Goal: Information Seeking & Learning: Learn about a topic

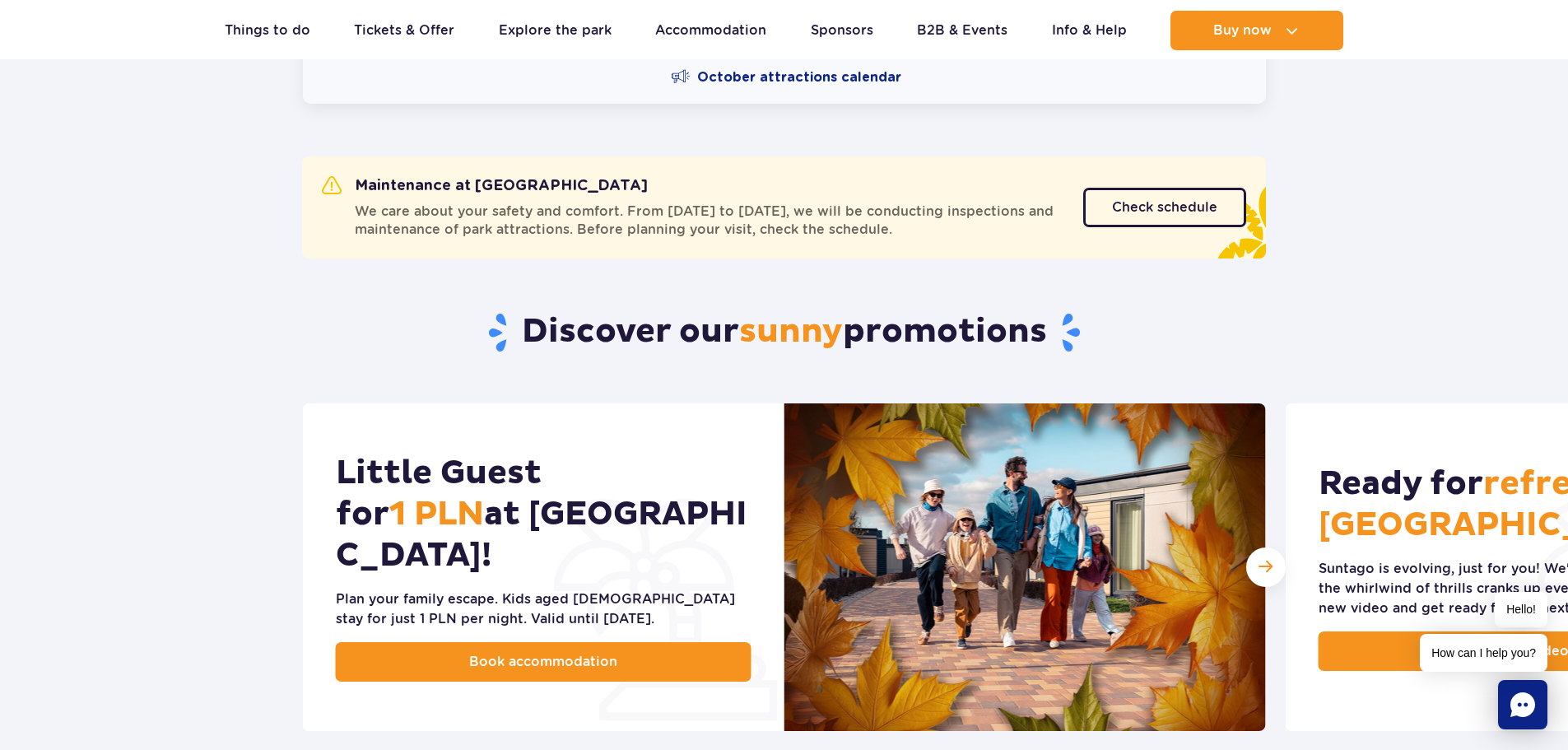
scroll to position [329, 0]
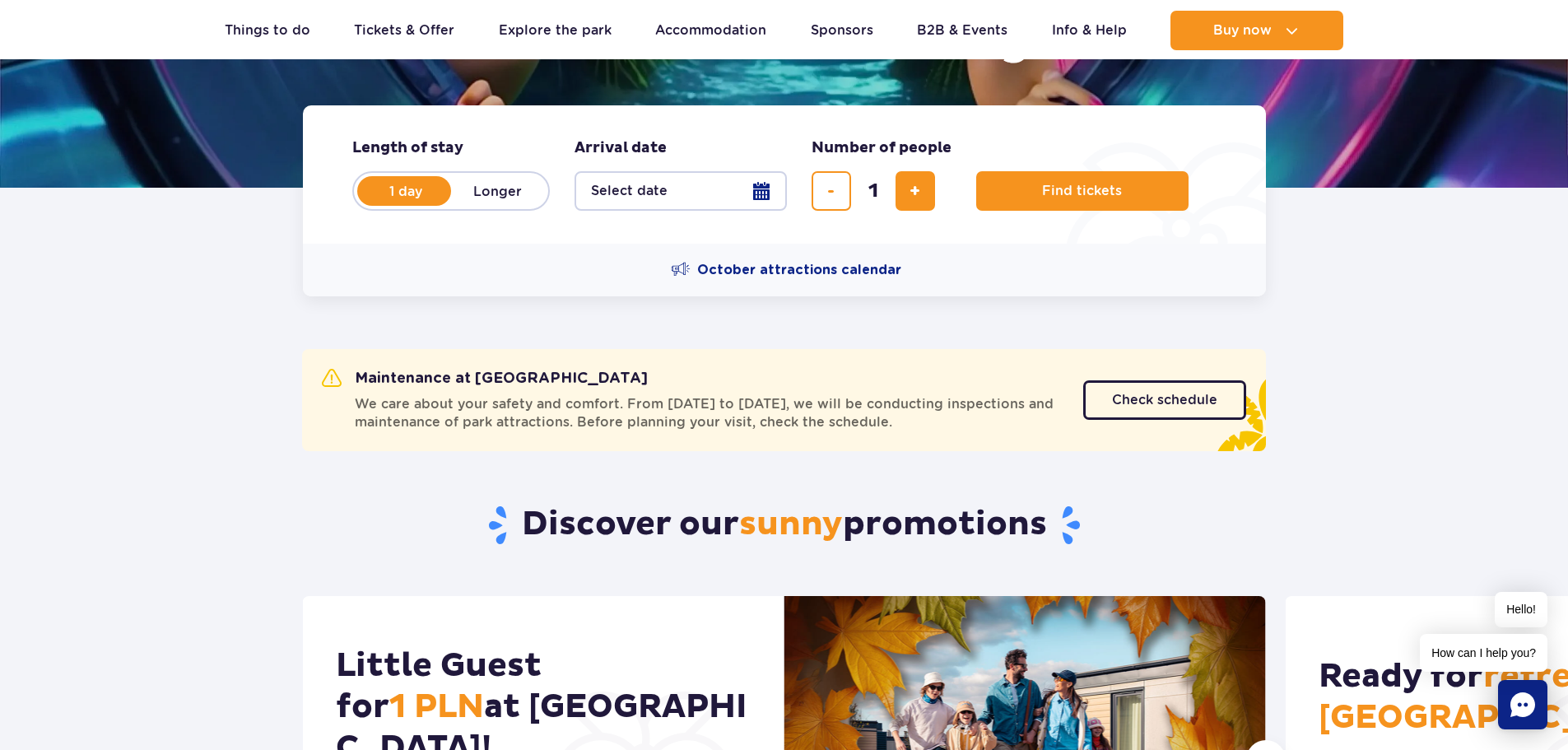
click at [751, 188] on button "Select date" at bounding box center [680, 190] width 212 height 39
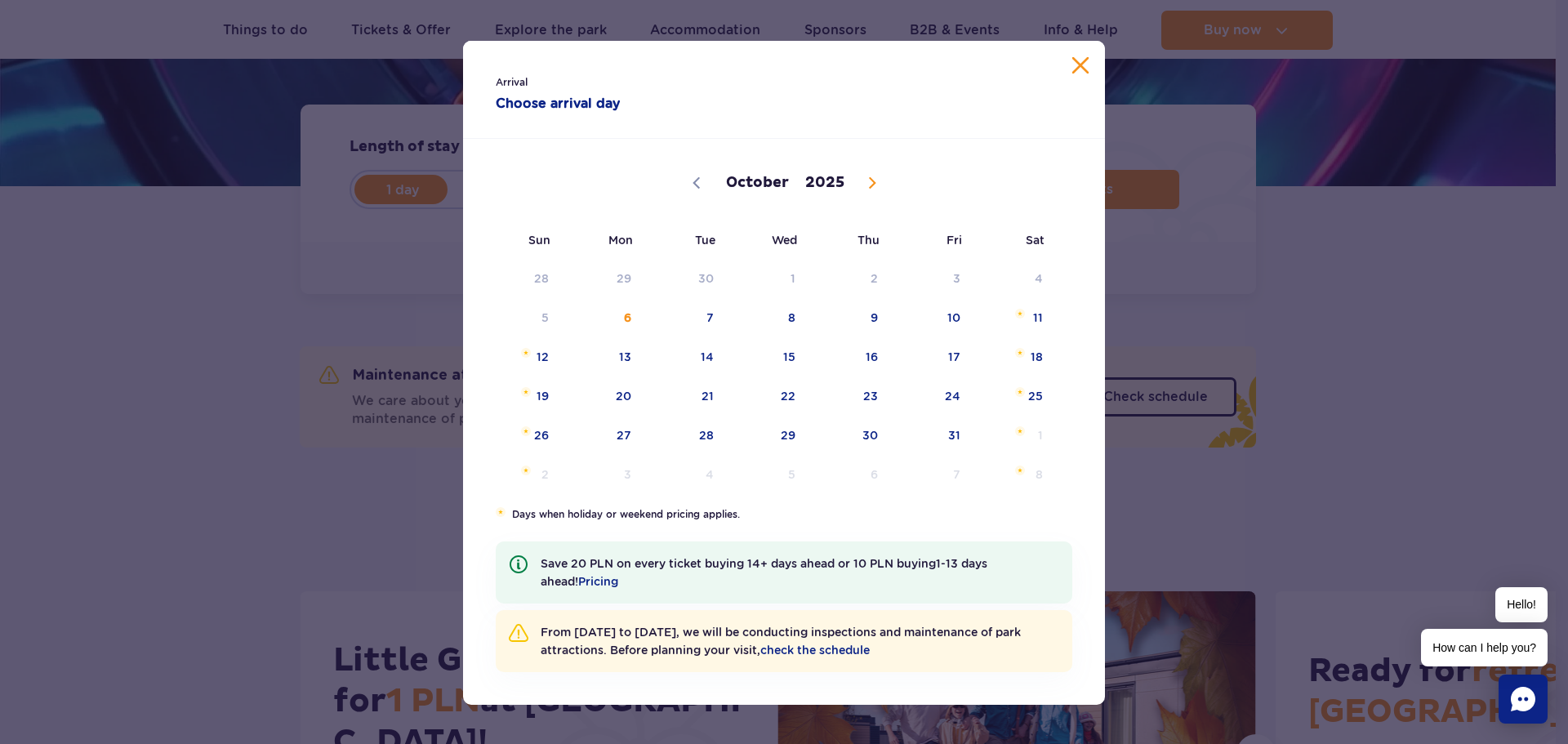
click at [1071, 77] on div "Arrival Choose arrival day" at bounding box center [783, 90] width 642 height 98
click at [1074, 72] on button "Close calendar" at bounding box center [1080, 66] width 17 height 17
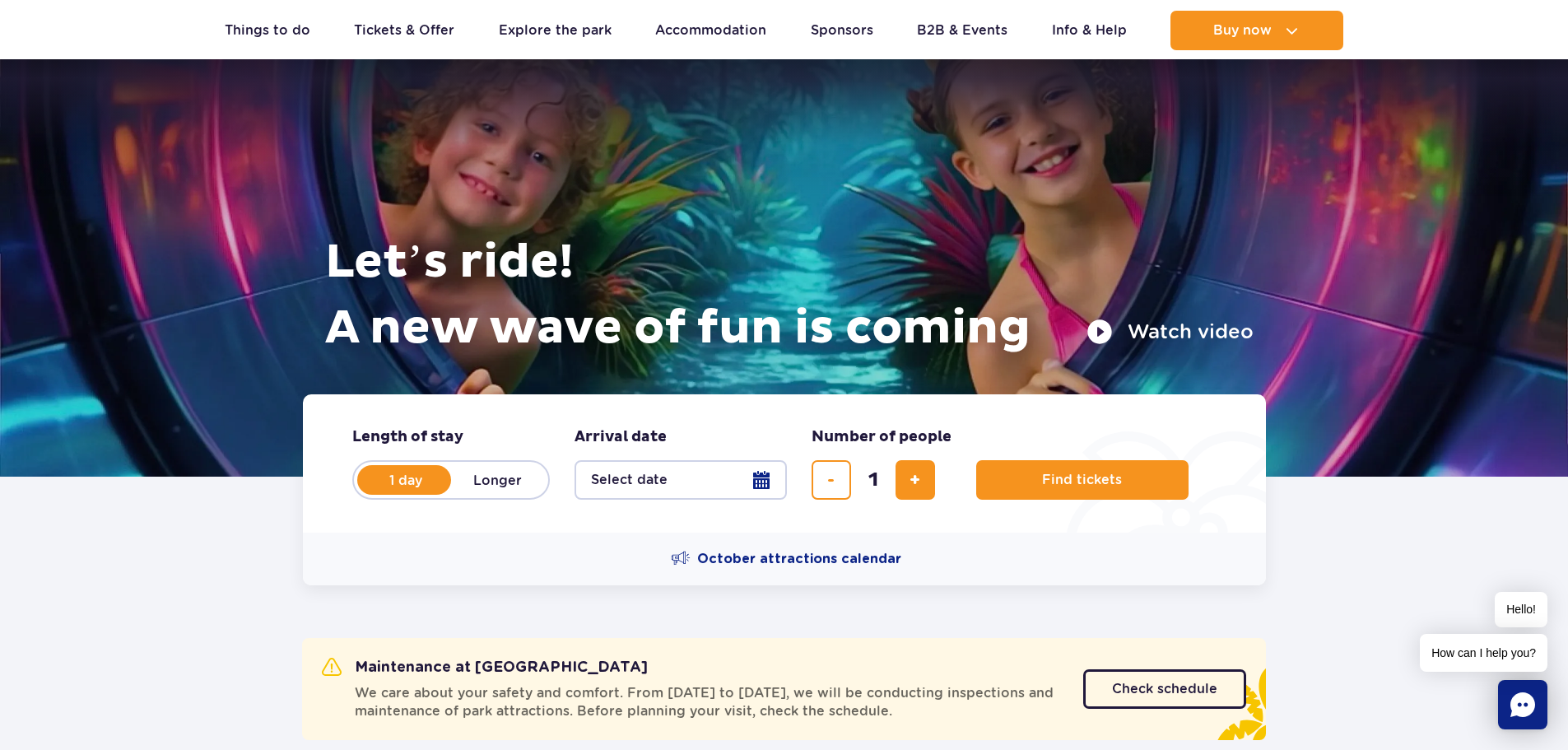
scroll to position [0, 0]
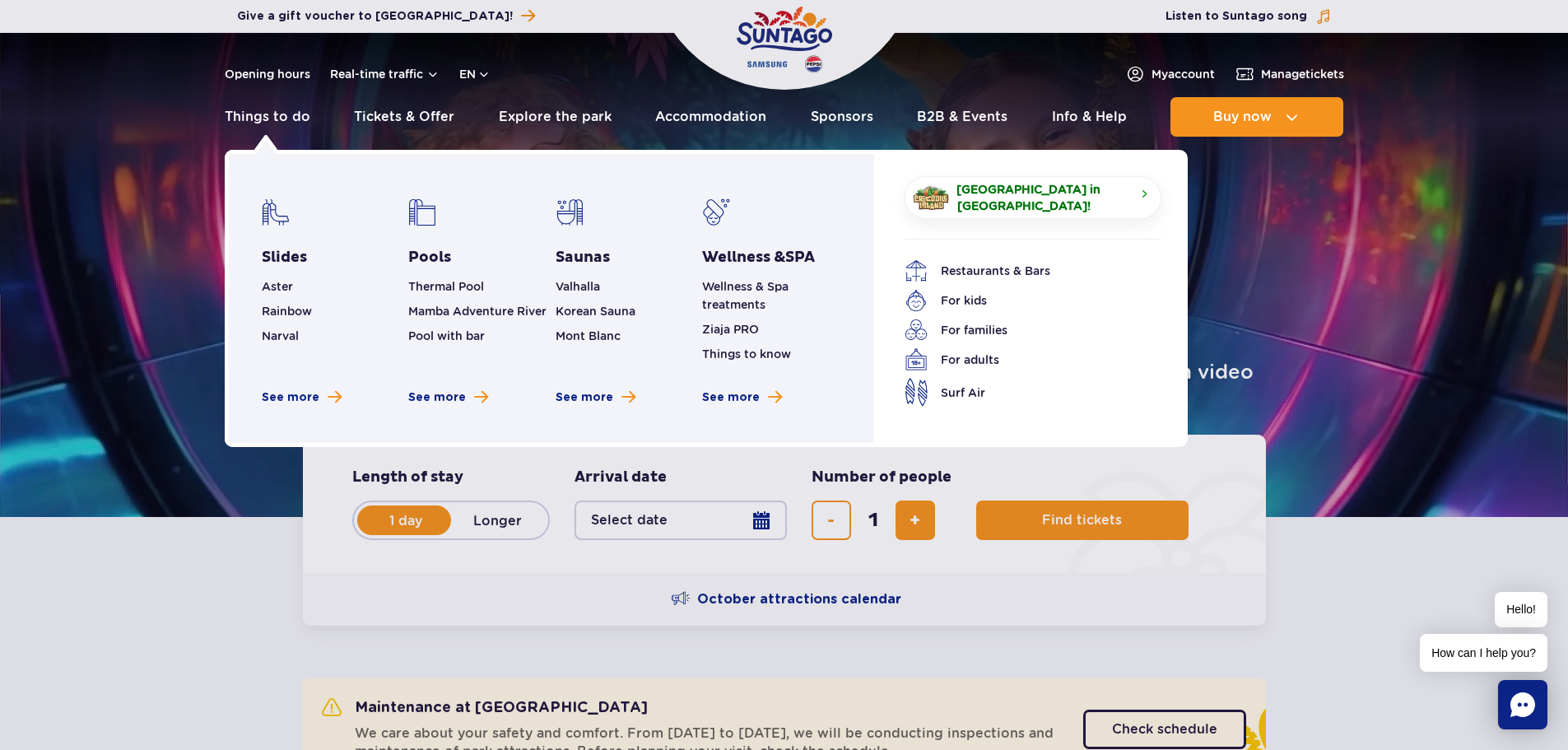
click at [269, 209] on img at bounding box center [275, 211] width 28 height 28
click at [282, 258] on link "Slides" at bounding box center [284, 258] width 45 height 20
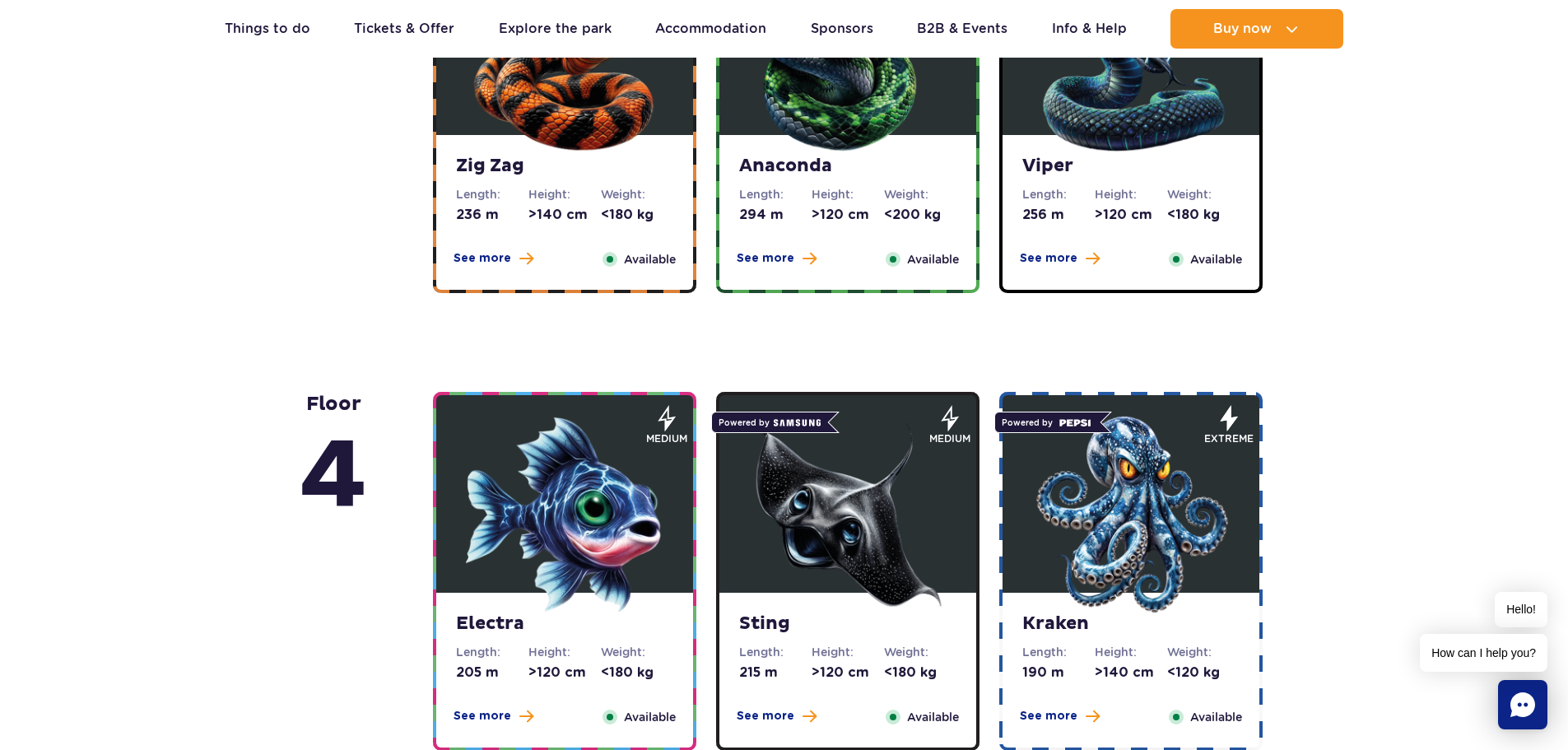
scroll to position [1070, 0]
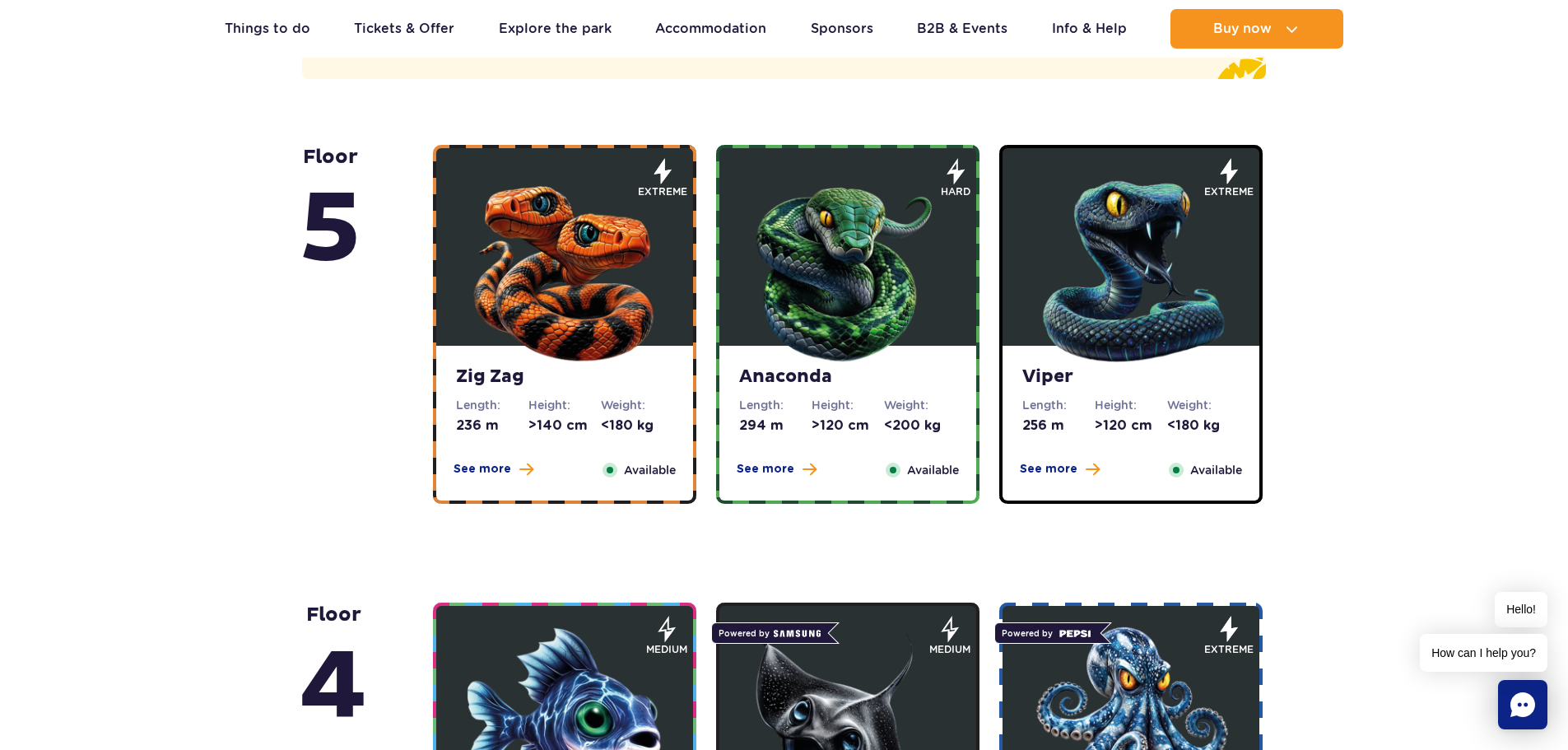
click at [640, 466] on span "Available" at bounding box center [650, 470] width 52 height 18
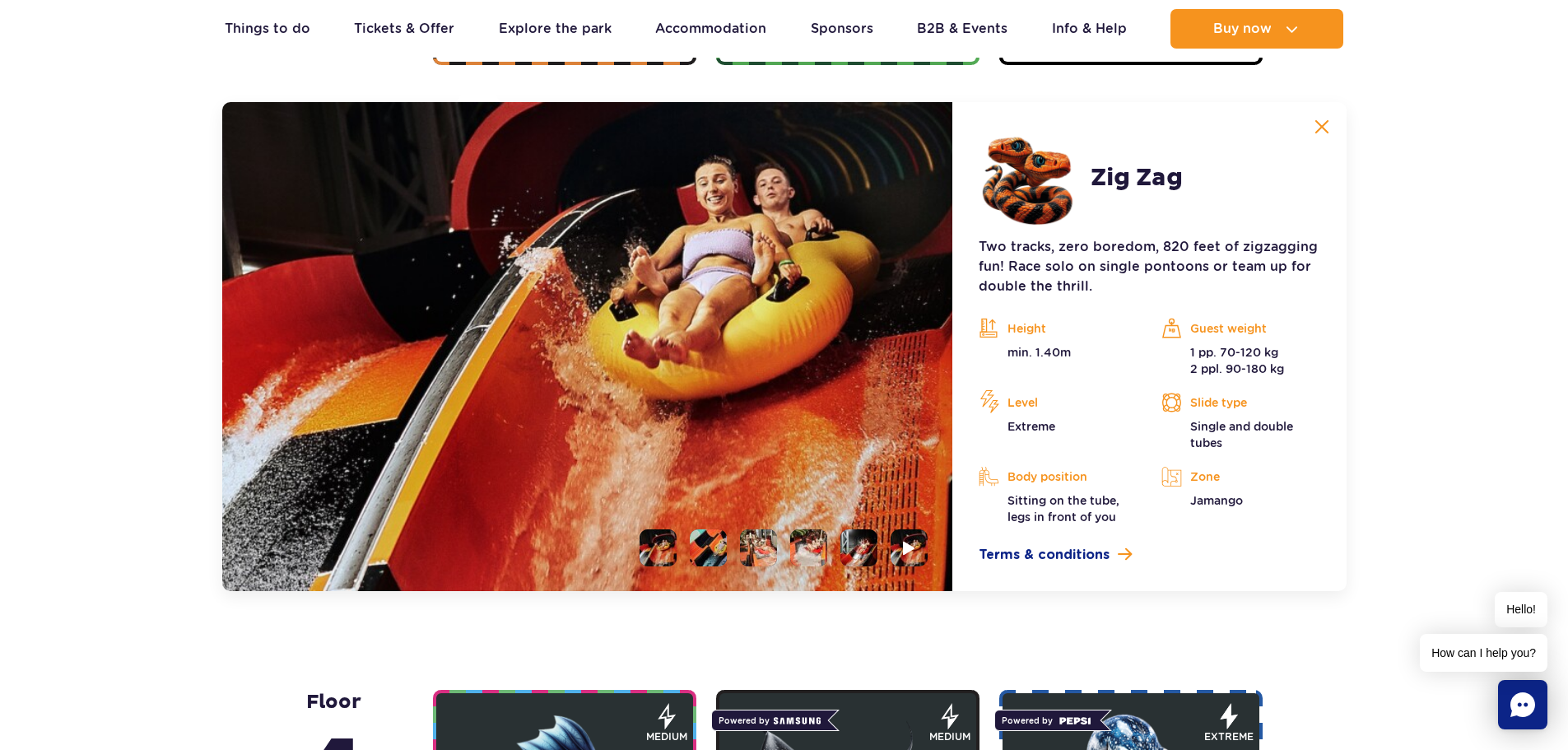
scroll to position [1512, 0]
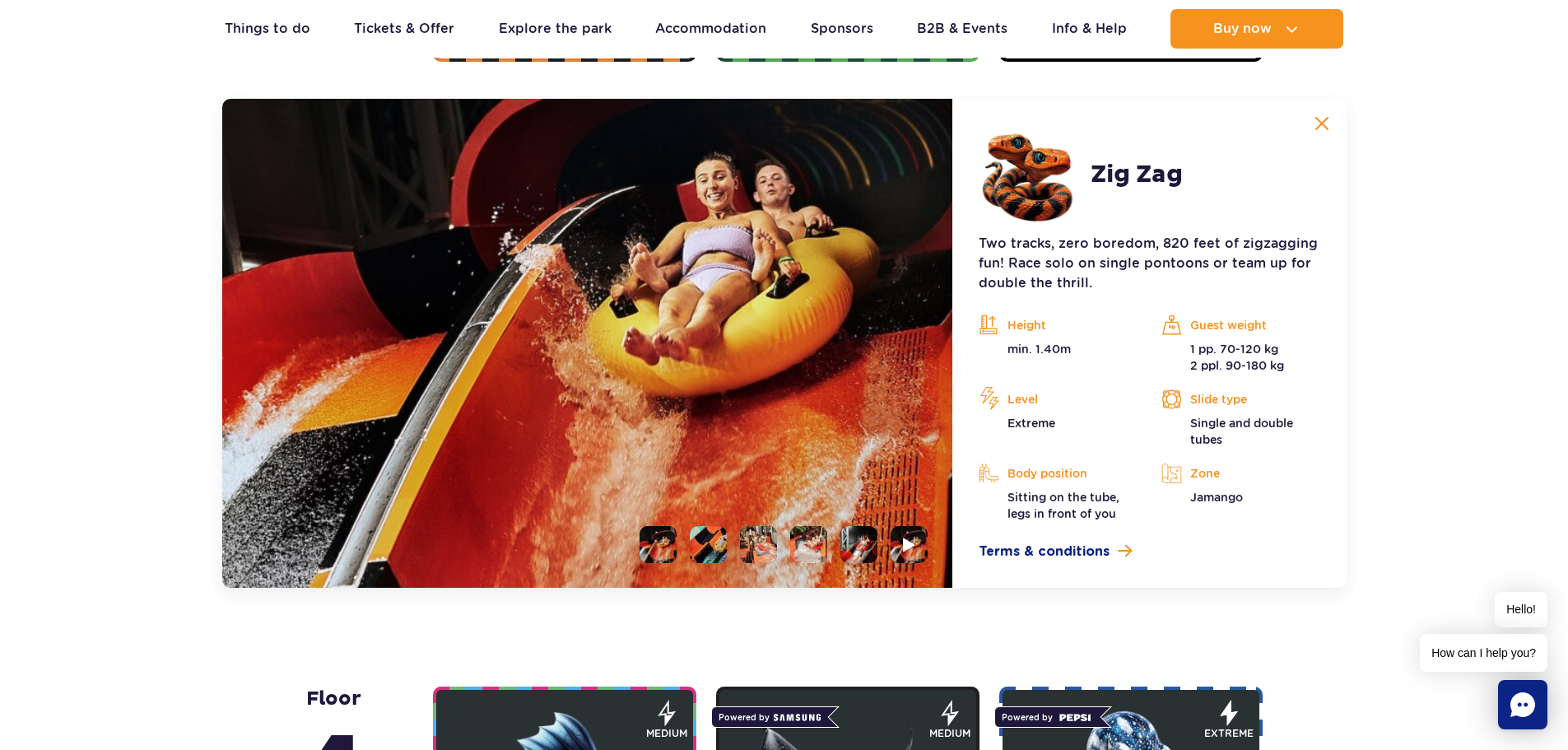
click at [706, 539] on li at bounding box center [708, 544] width 37 height 37
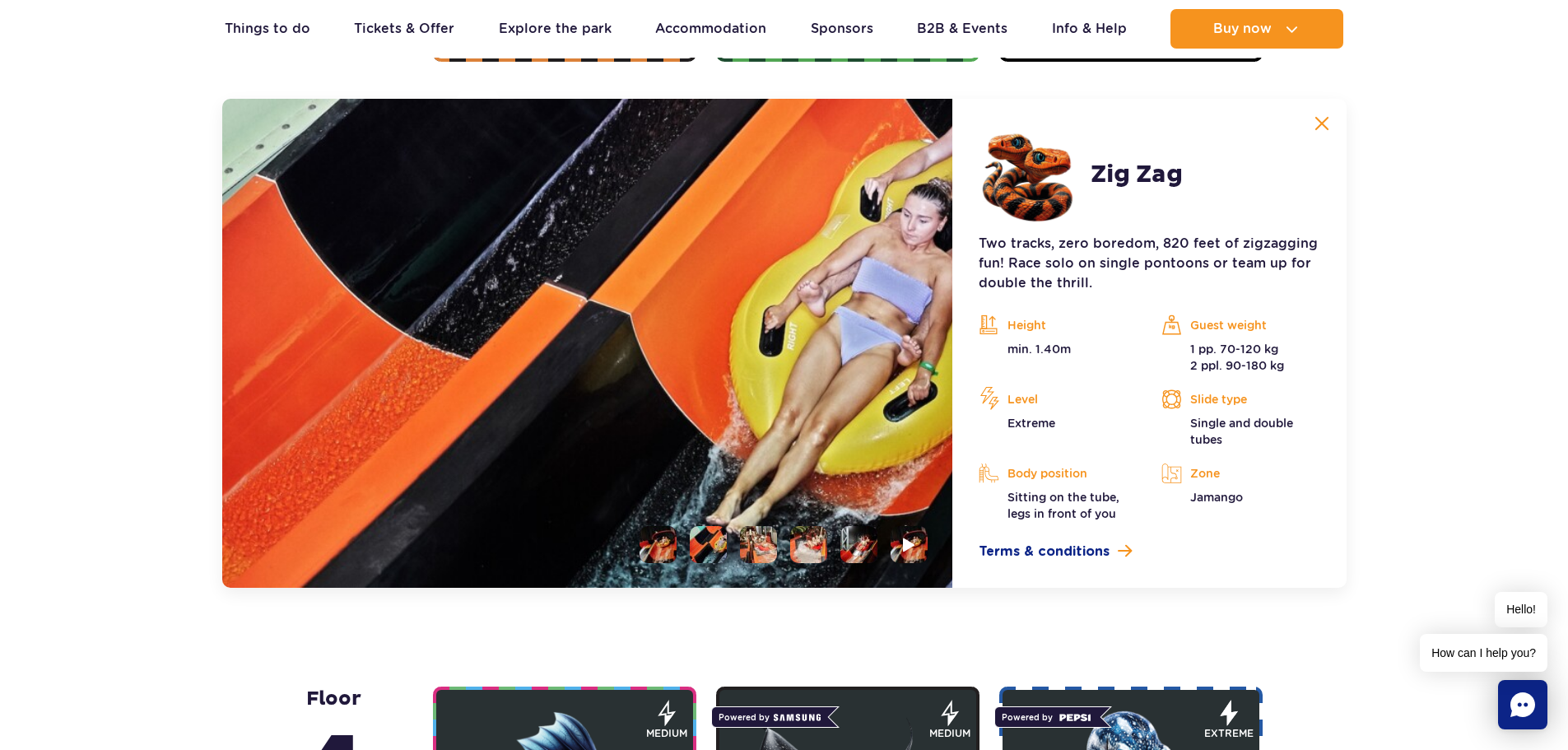
click at [767, 549] on li at bounding box center [758, 544] width 37 height 37
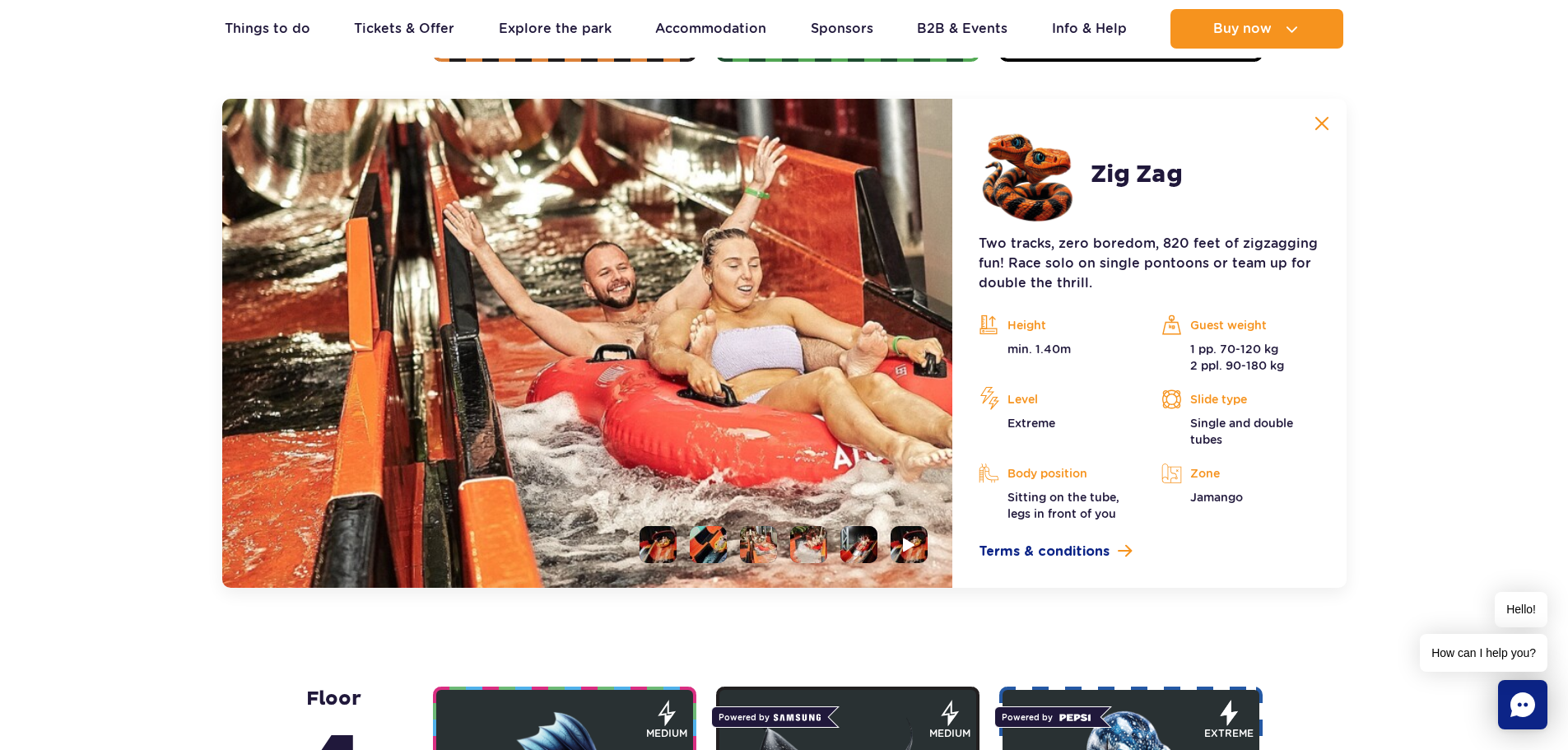
click at [818, 549] on li at bounding box center [809, 544] width 37 height 37
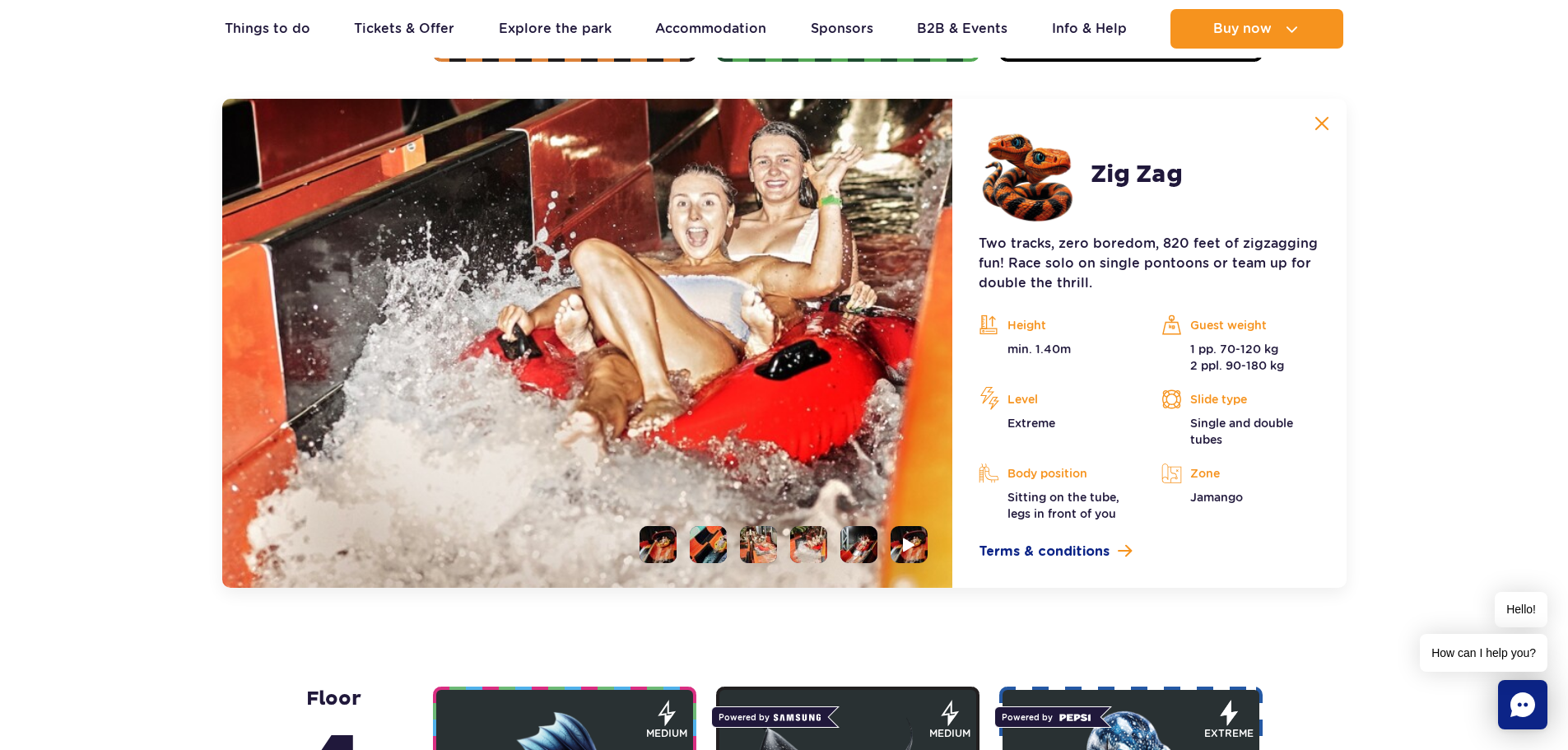
click at [858, 545] on li at bounding box center [859, 544] width 37 height 37
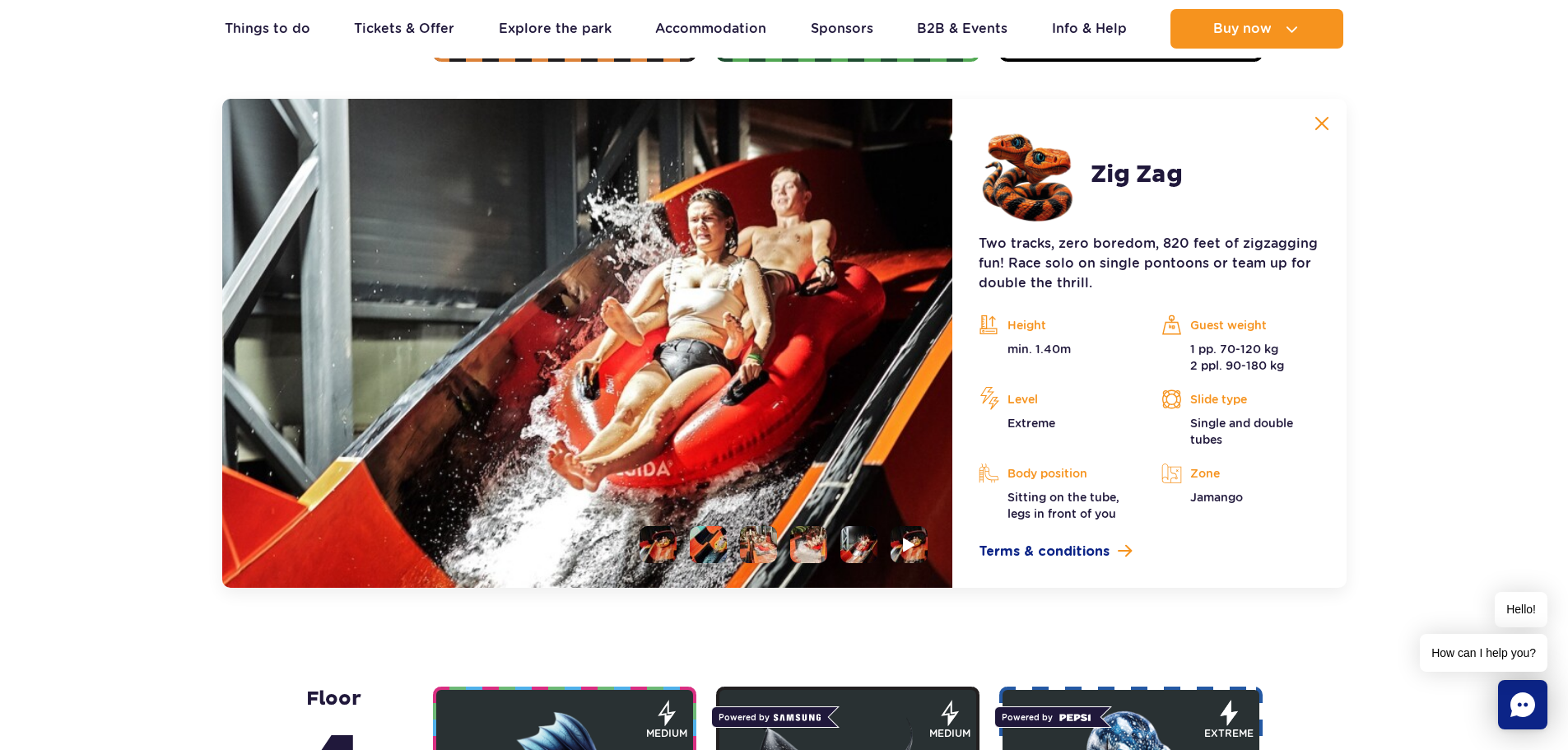
click at [666, 541] on li at bounding box center [658, 544] width 37 height 37
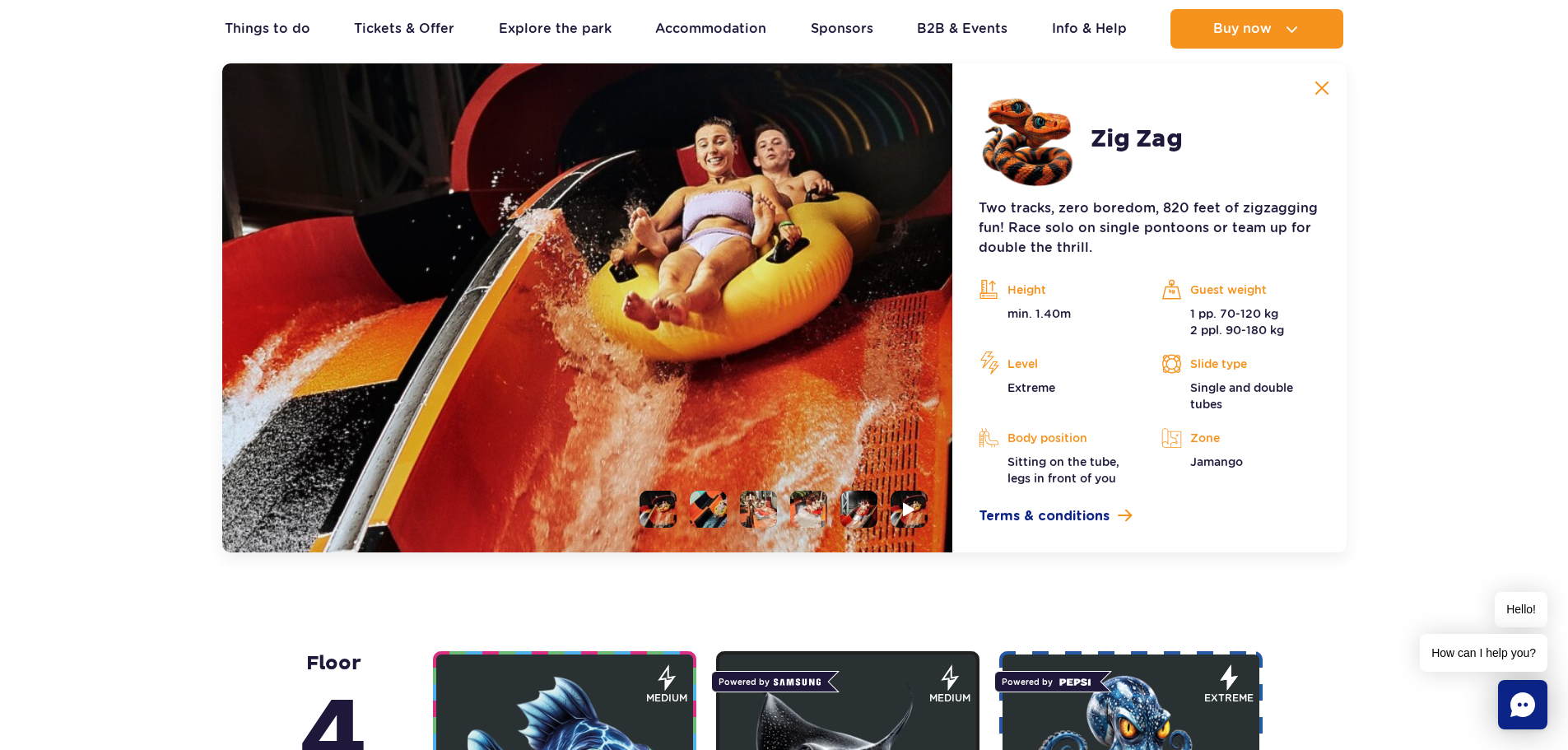
scroll to position [1759, 0]
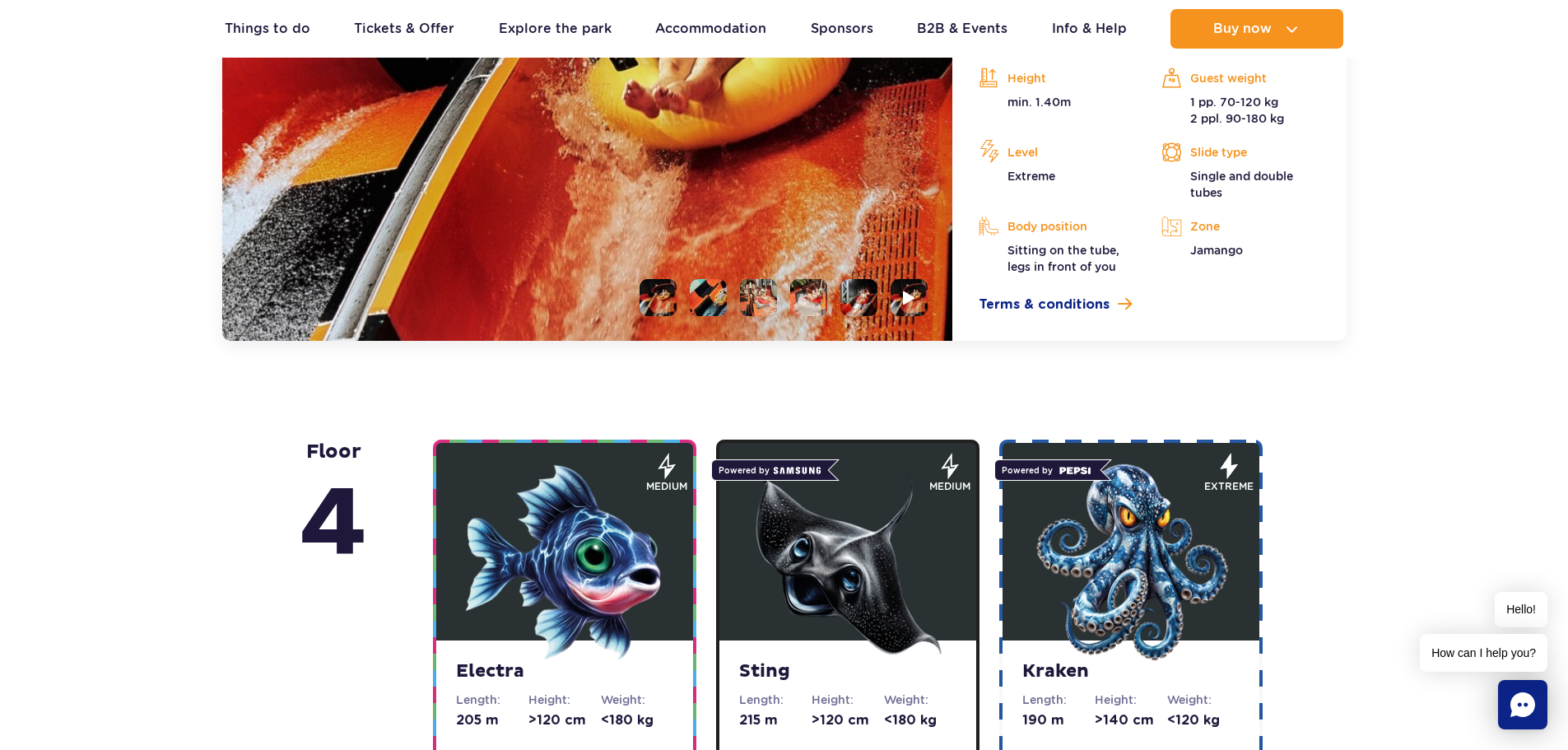
click at [1170, 501] on img at bounding box center [1130, 561] width 197 height 197
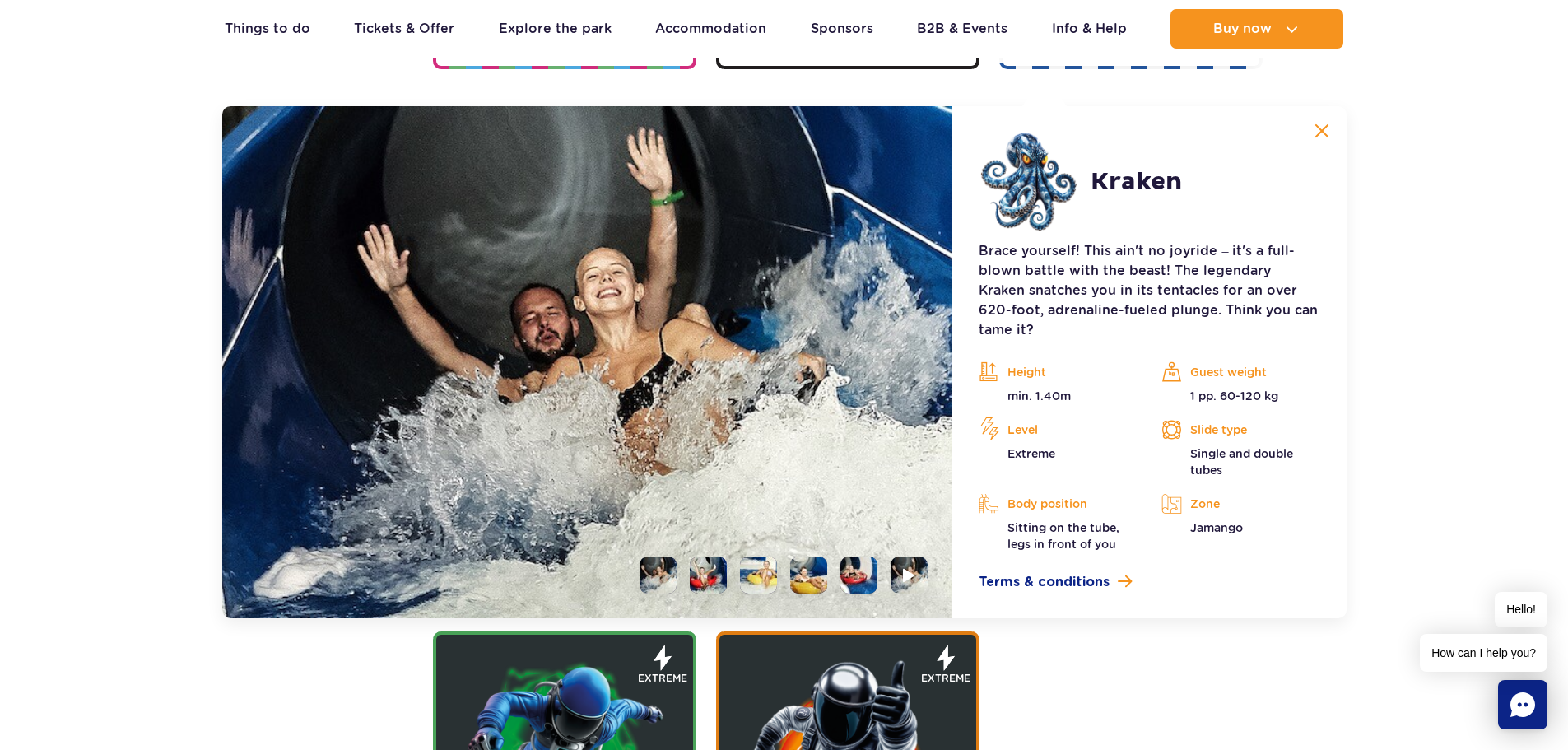
scroll to position [1970, 0]
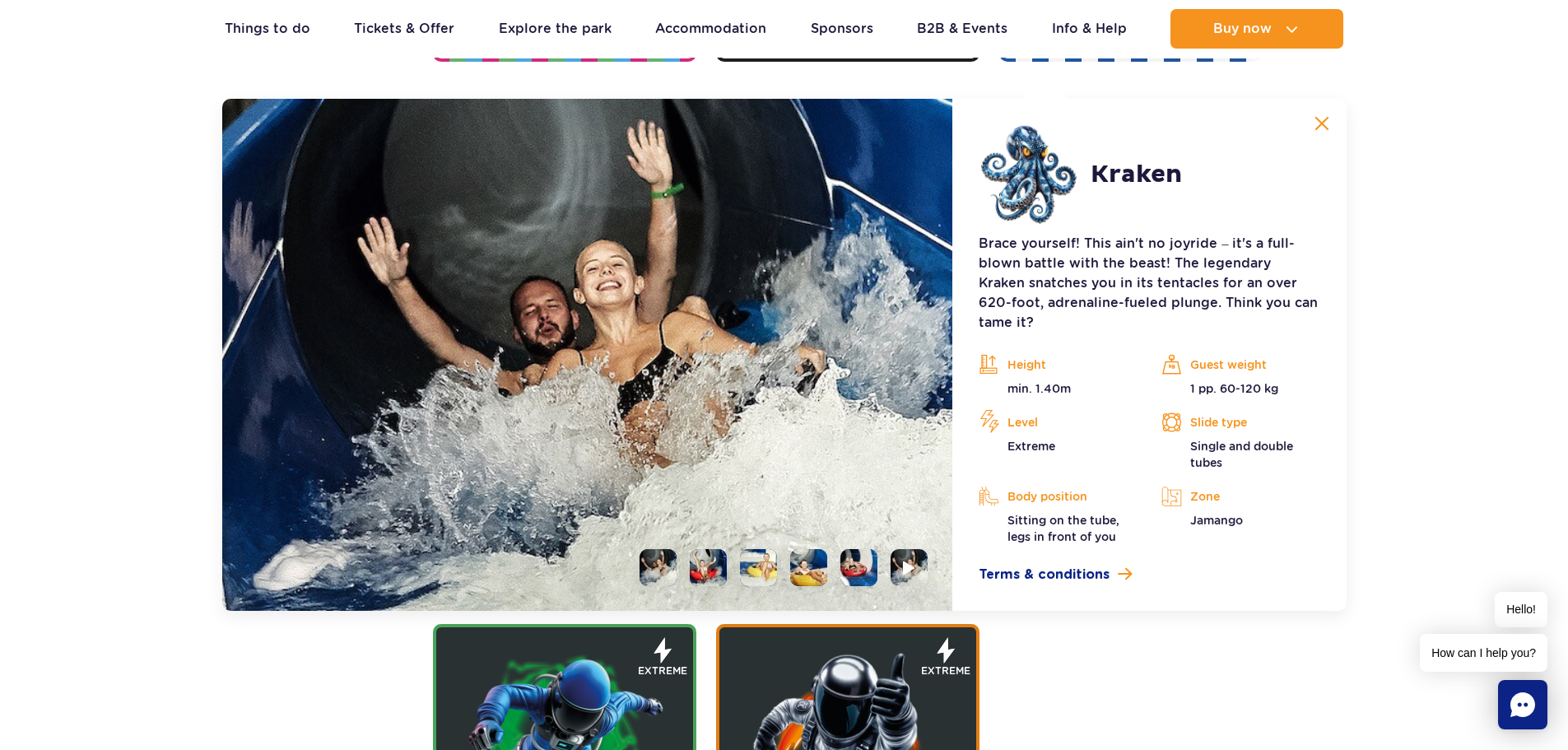
click at [713, 549] on li at bounding box center [708, 567] width 37 height 37
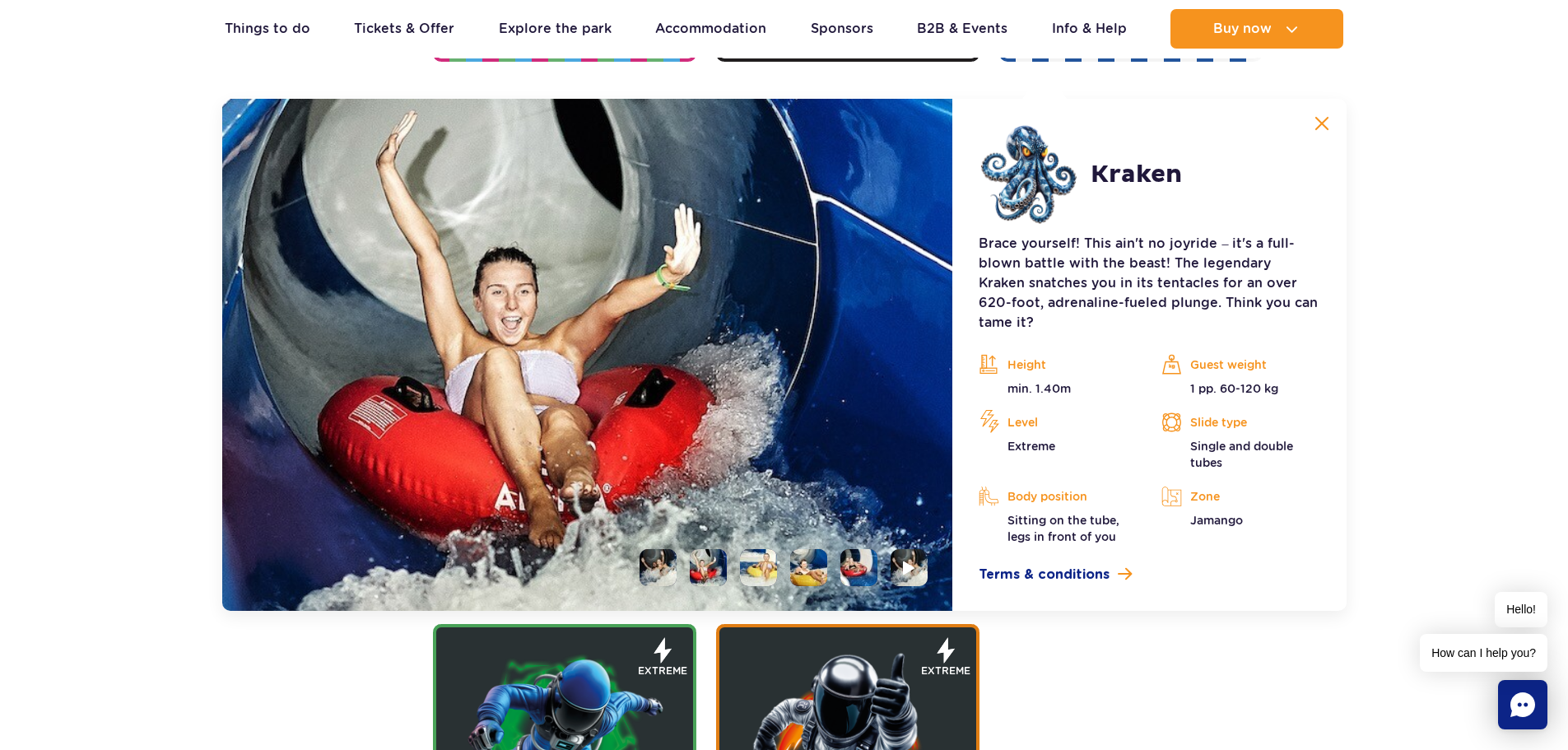
click at [773, 553] on li at bounding box center [758, 567] width 37 height 37
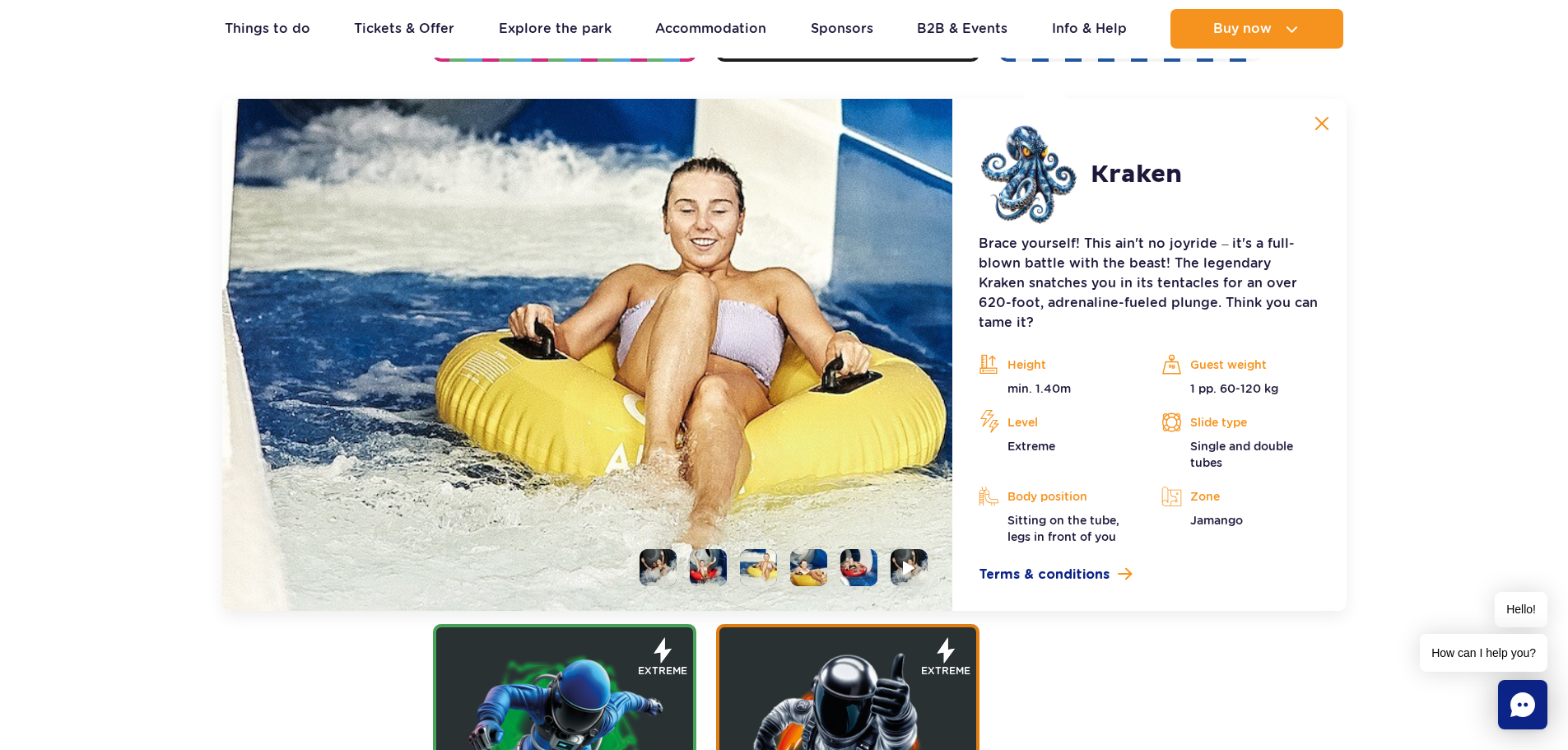
click at [810, 553] on li at bounding box center [809, 567] width 37 height 37
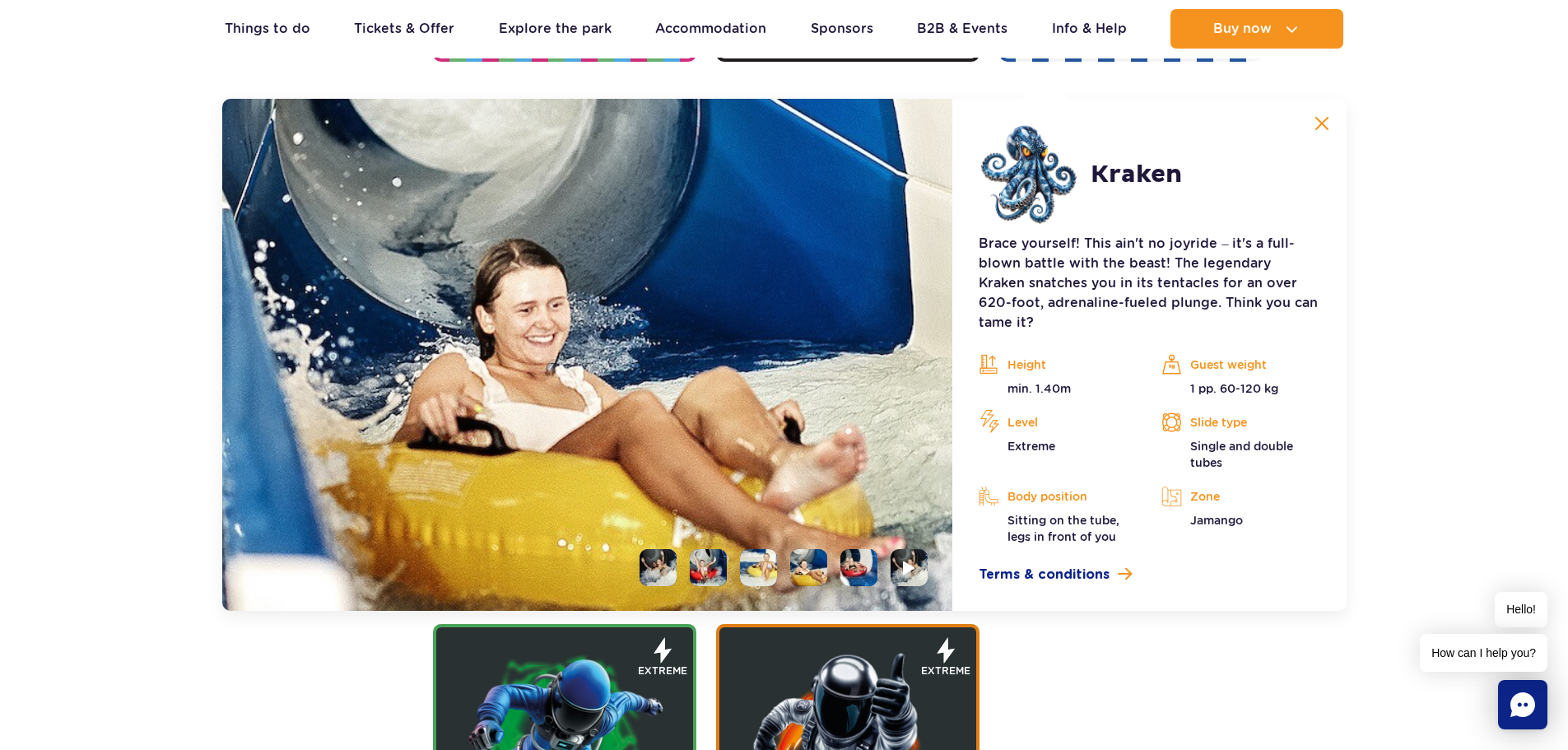
click at [862, 553] on li at bounding box center [859, 567] width 37 height 37
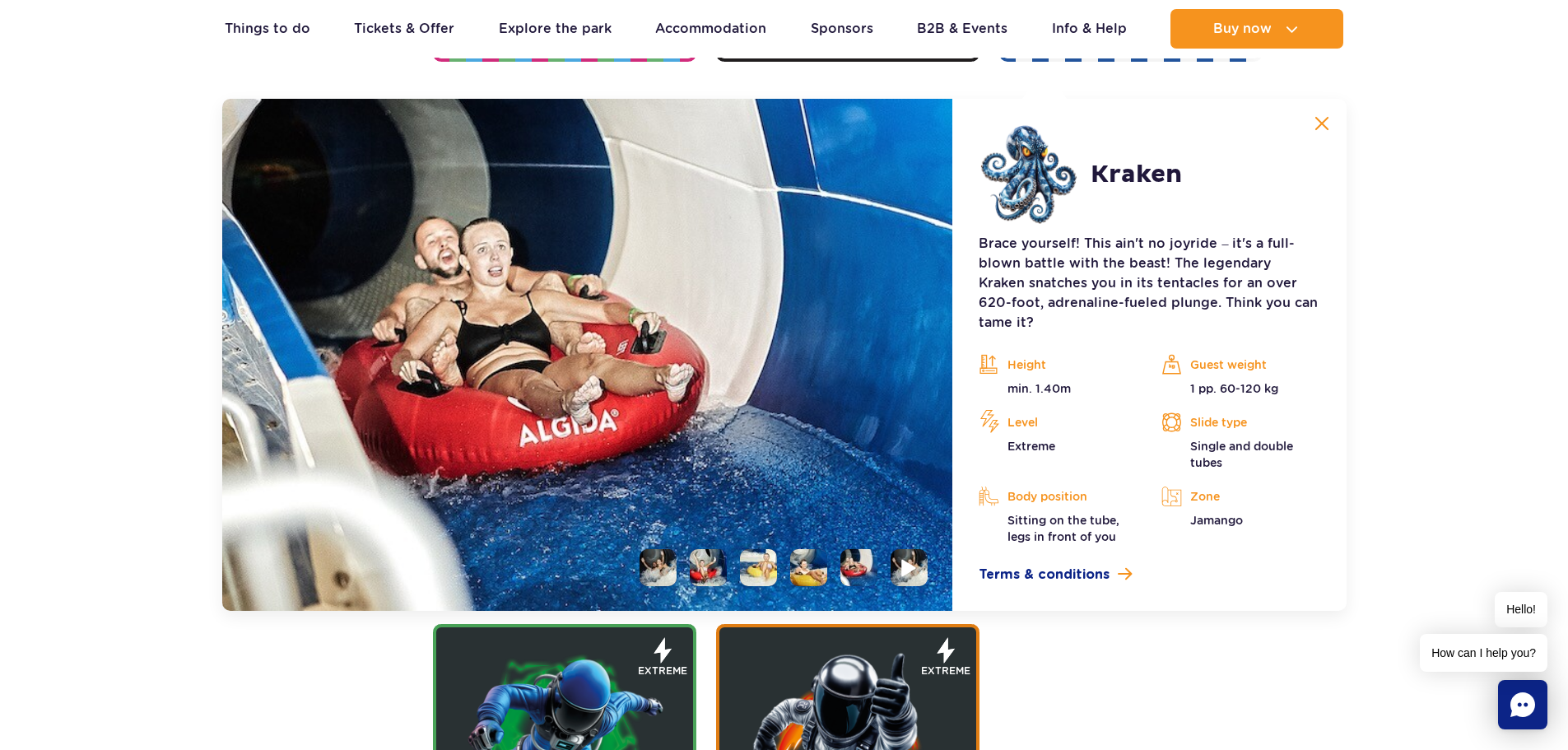
click at [904, 558] on img at bounding box center [909, 567] width 16 height 19
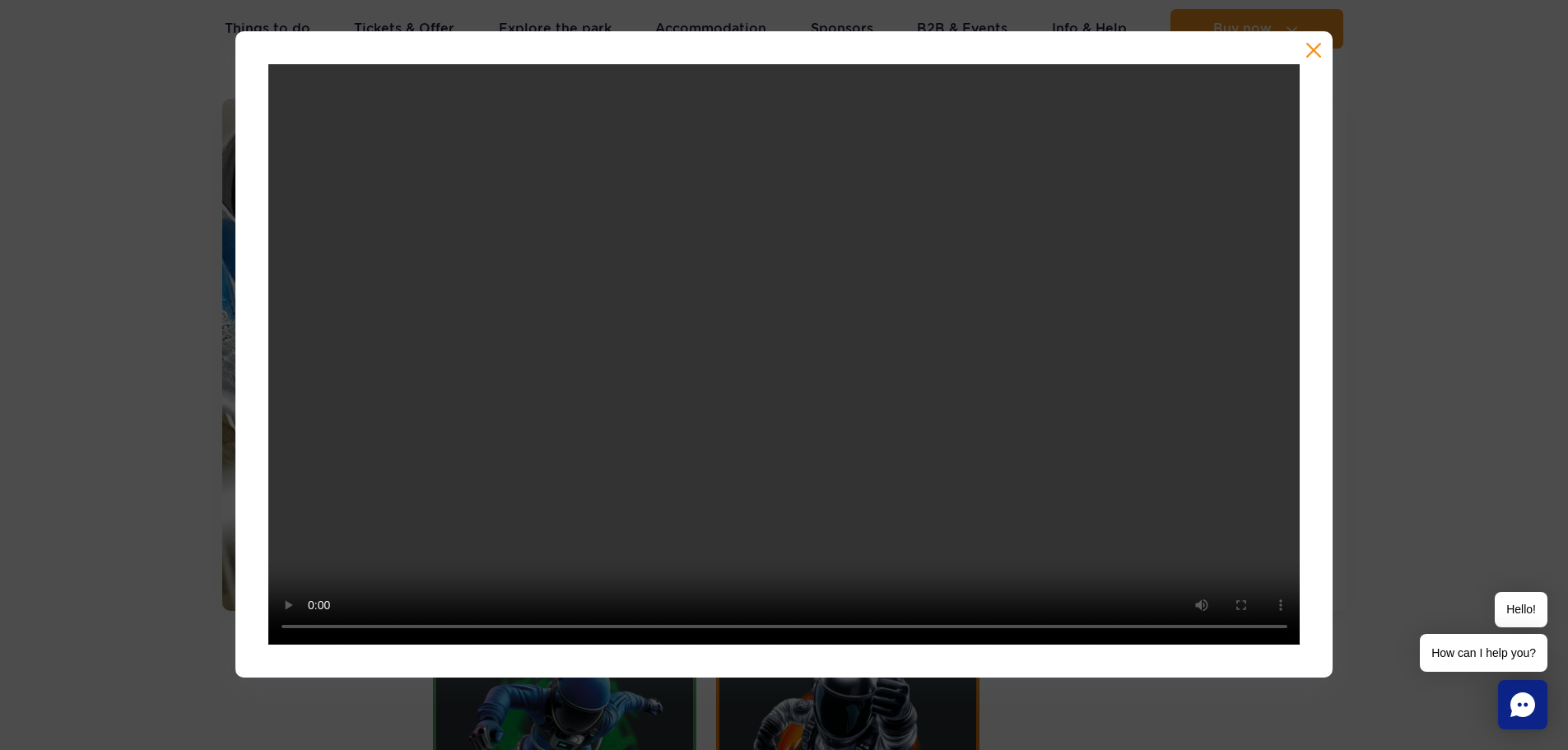
click at [1307, 51] on button "button" at bounding box center [1314, 50] width 17 height 17
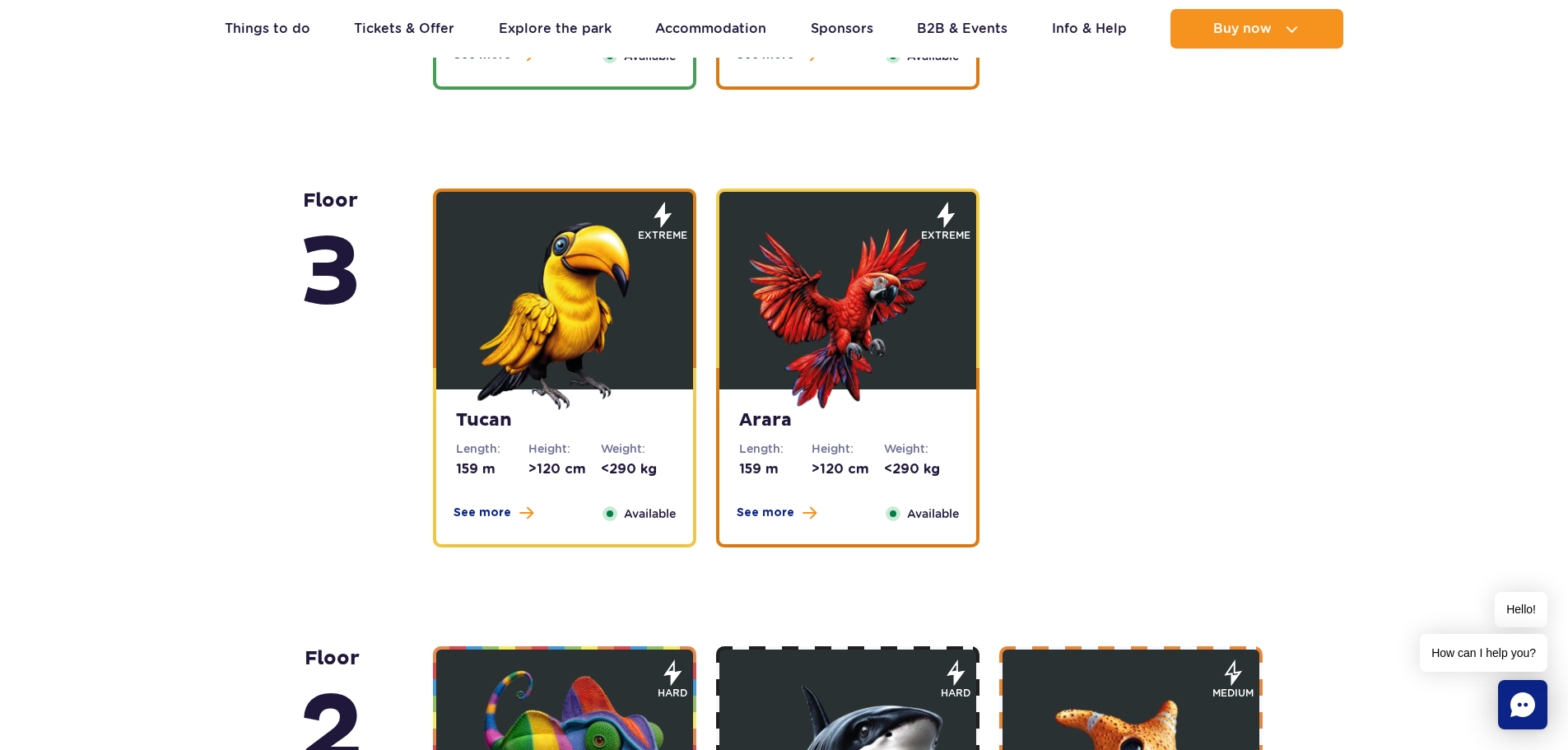
scroll to position [2875, 0]
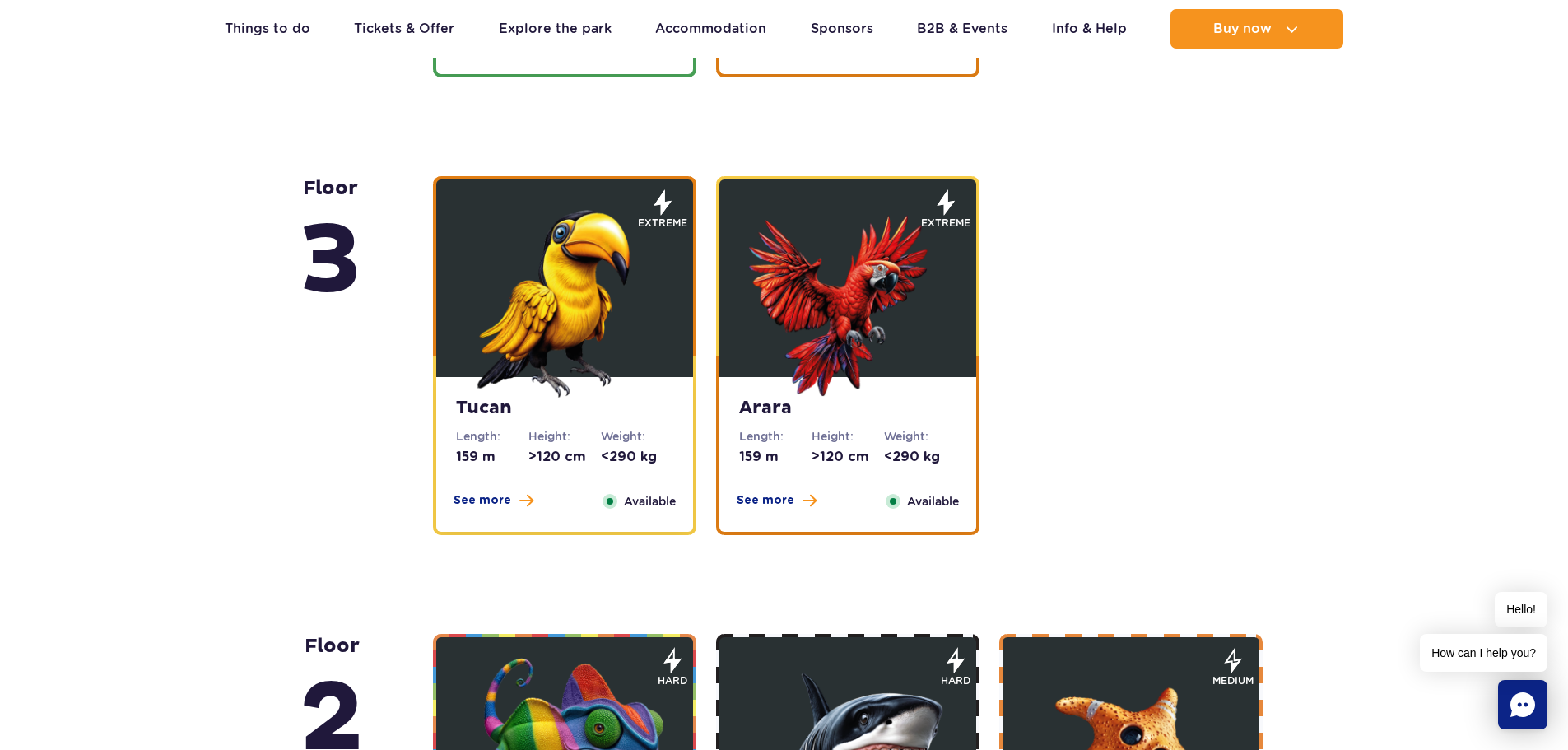
click at [585, 385] on img at bounding box center [564, 298] width 197 height 197
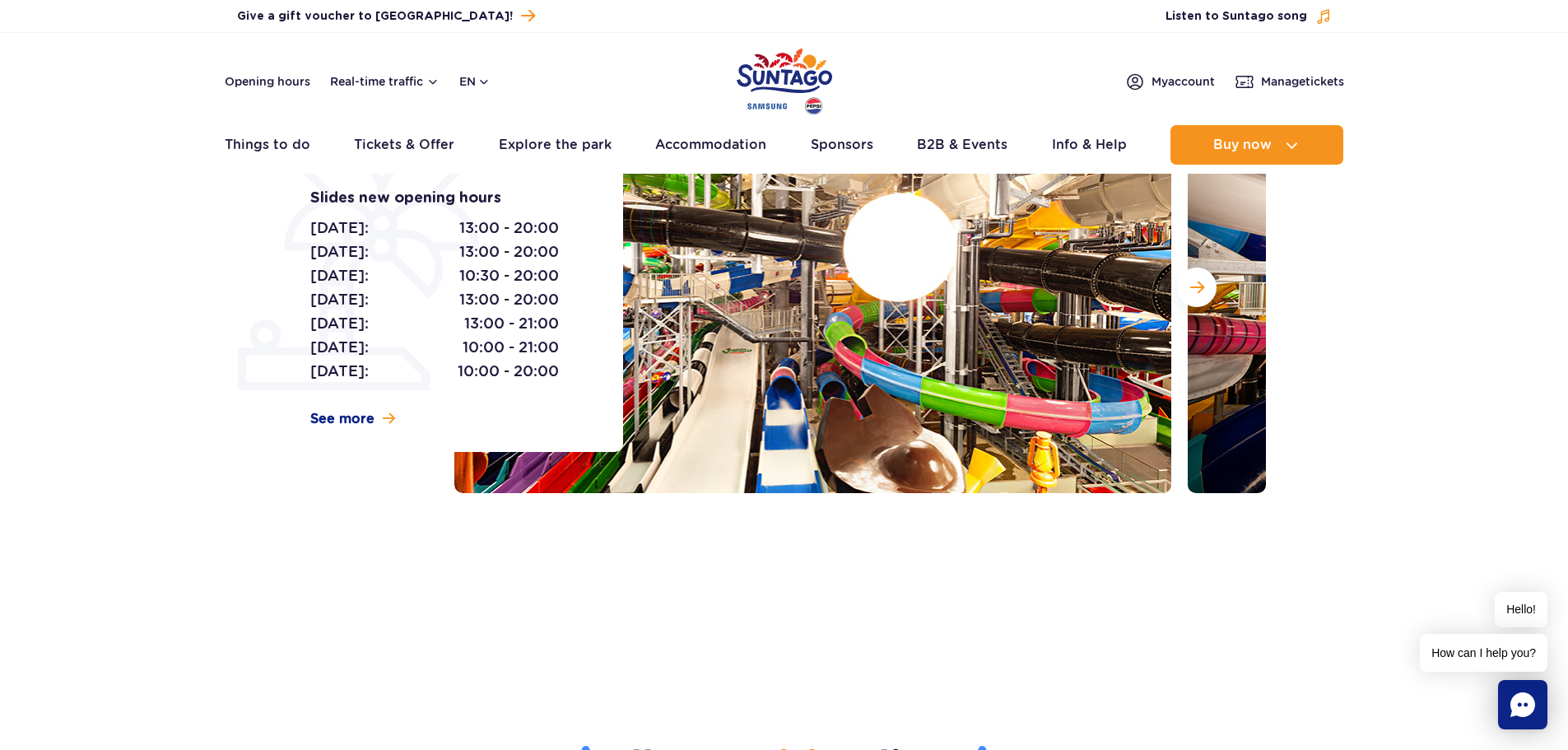
scroll to position [0, 0]
